Goal: Task Accomplishment & Management: Manage account settings

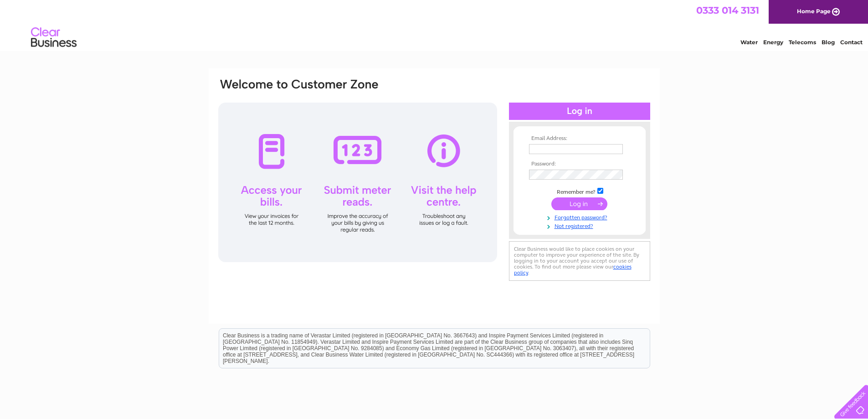
type input "firthbros@yahoo.co.uk"
click at [586, 198] on input "submit" at bounding box center [579, 203] width 56 height 13
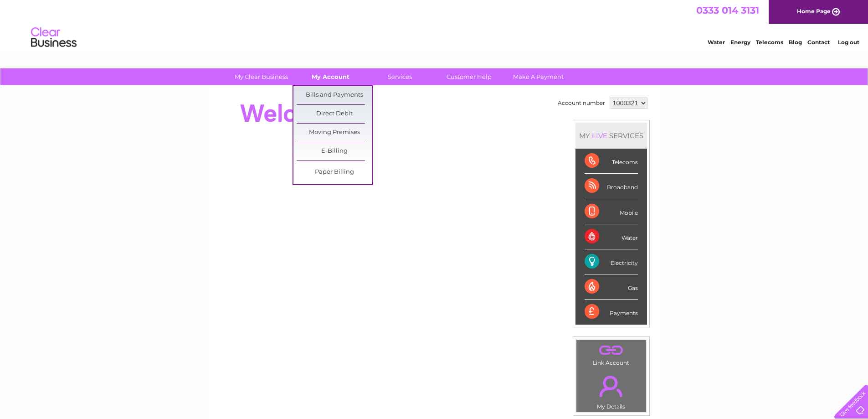
click at [337, 75] on link "My Account" at bounding box center [330, 76] width 75 height 17
click at [337, 90] on link "Bills and Payments" at bounding box center [334, 95] width 75 height 18
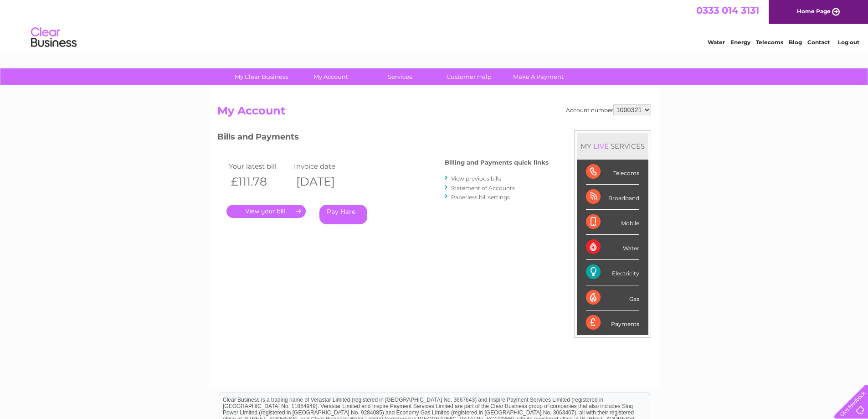
click at [278, 210] on link "." at bounding box center [265, 211] width 79 height 13
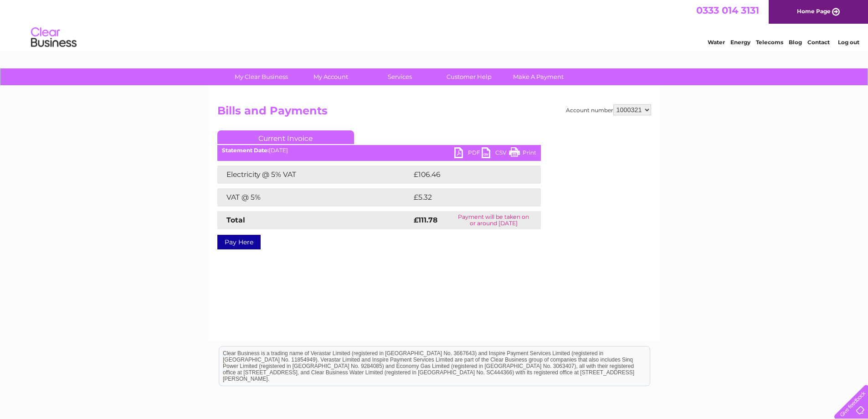
click at [458, 152] on link "PDF" at bounding box center [467, 153] width 27 height 13
